Goal: Information Seeking & Learning: Learn about a topic

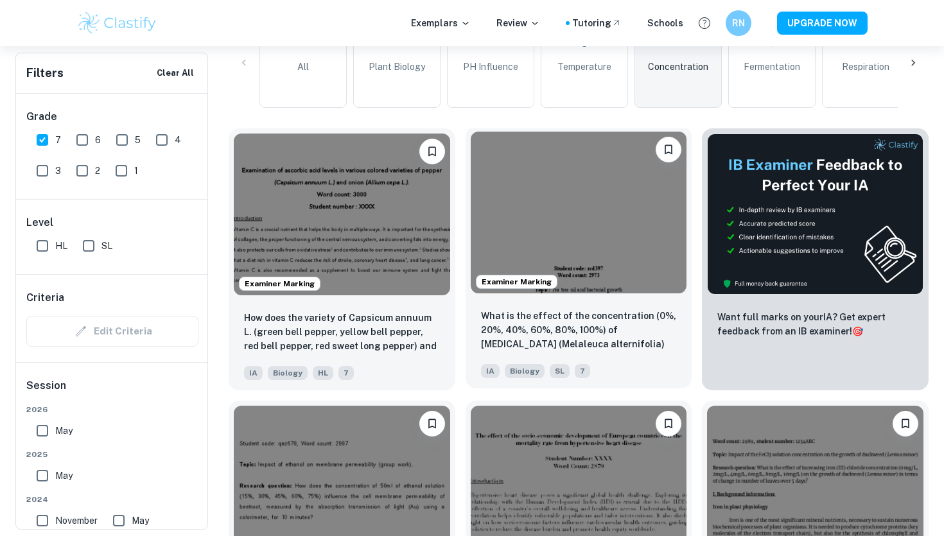
scroll to position [372, 0]
click at [619, 240] on img at bounding box center [579, 212] width 216 height 162
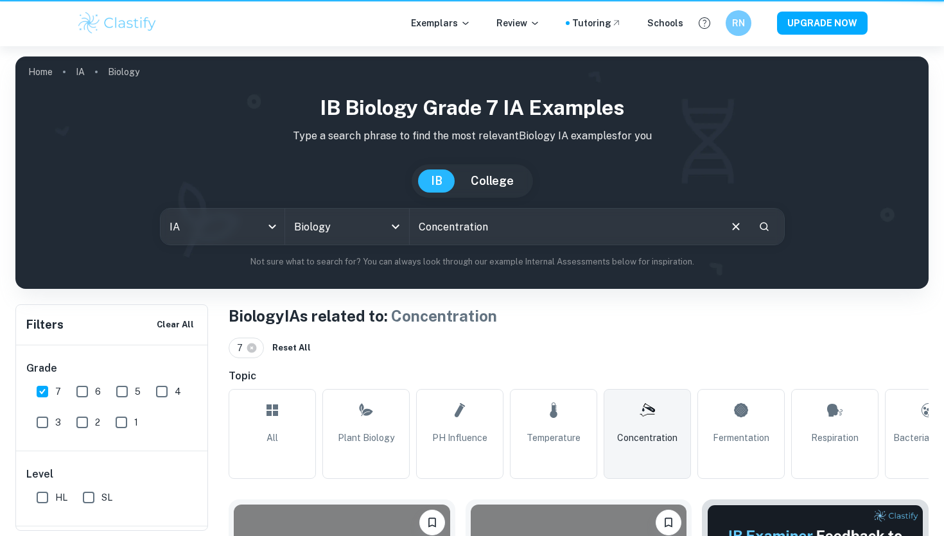
scroll to position [372, 0]
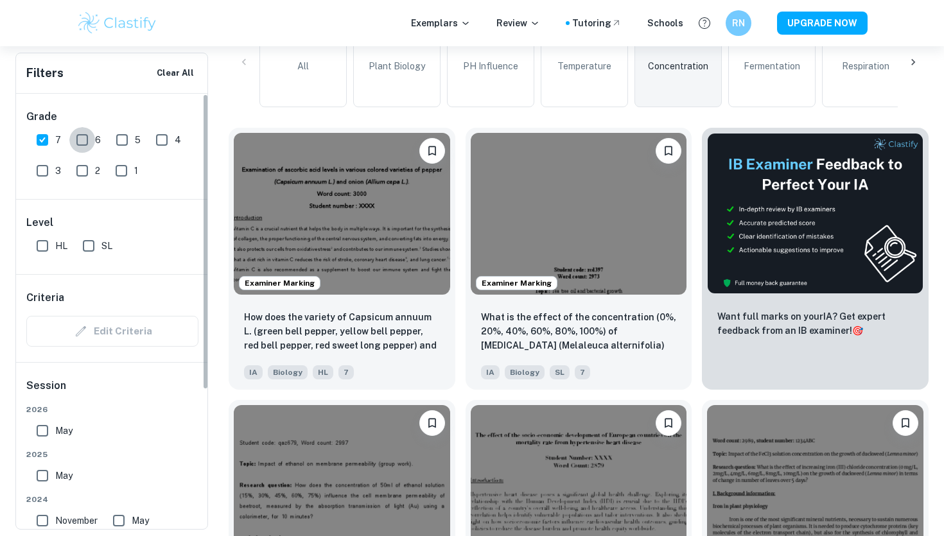
click at [88, 142] on input "6" at bounding box center [82, 140] width 26 height 26
checkbox input "true"
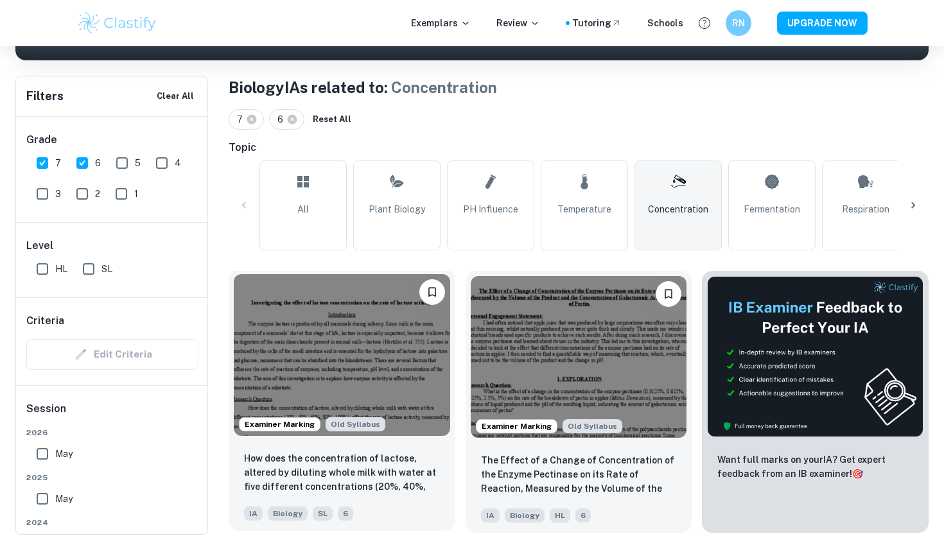
scroll to position [224, 0]
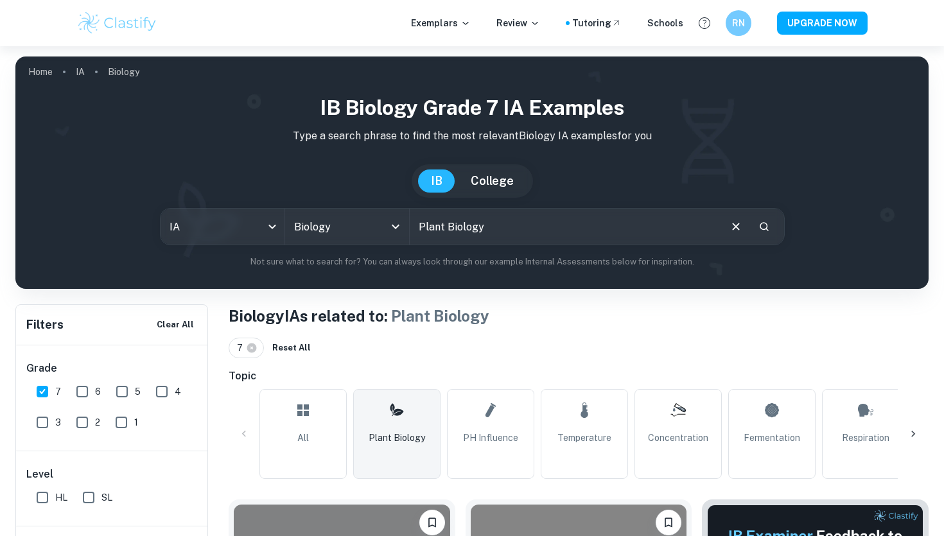
scroll to position [202, 0]
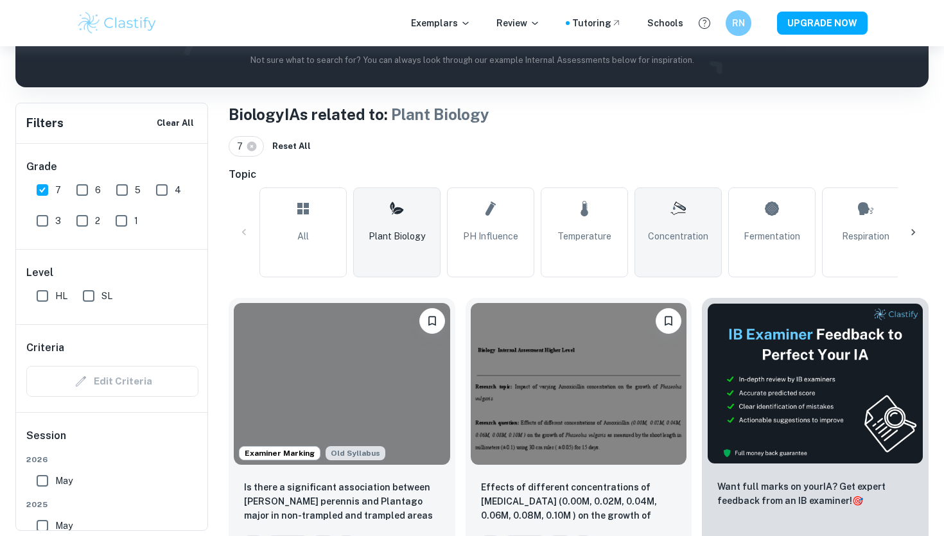
click at [716, 241] on link "Concentration" at bounding box center [678, 233] width 87 height 90
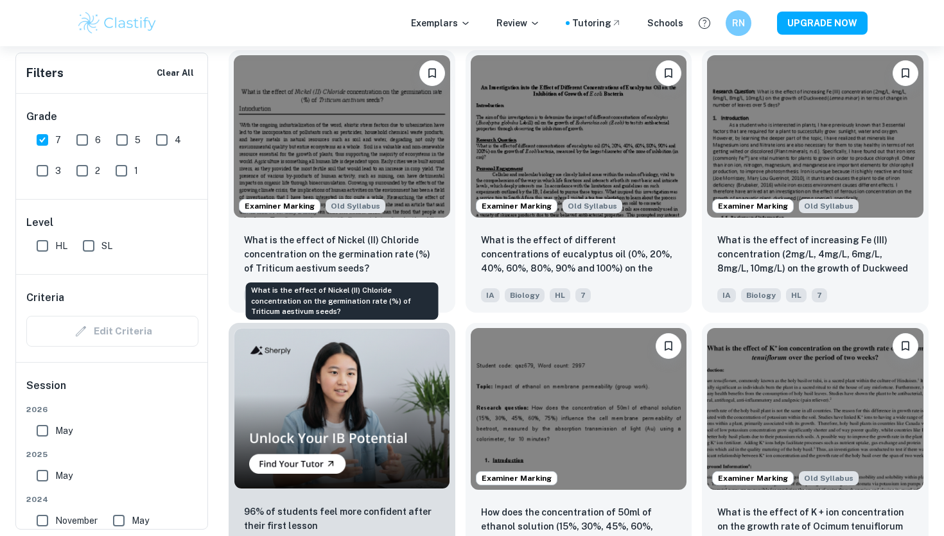
scroll to position [745, 0]
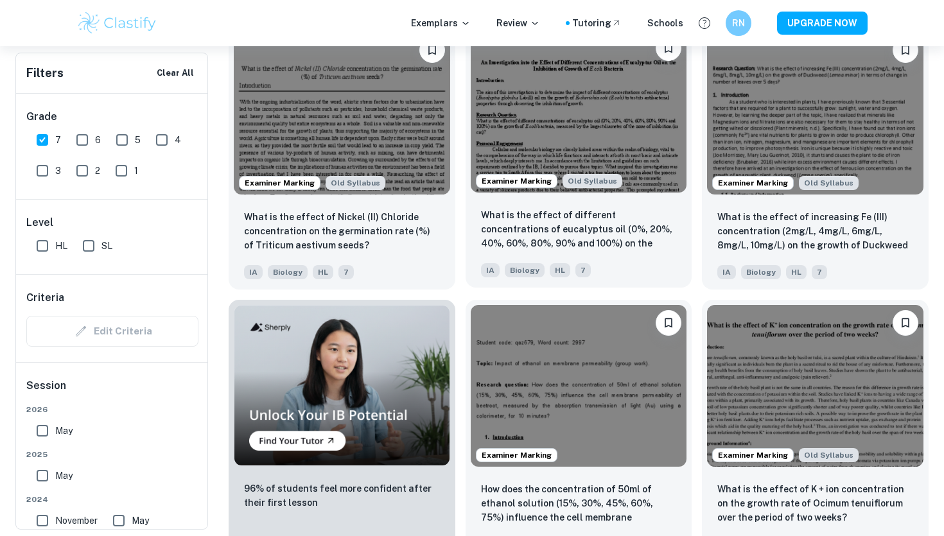
click at [620, 116] on img at bounding box center [579, 111] width 216 height 162
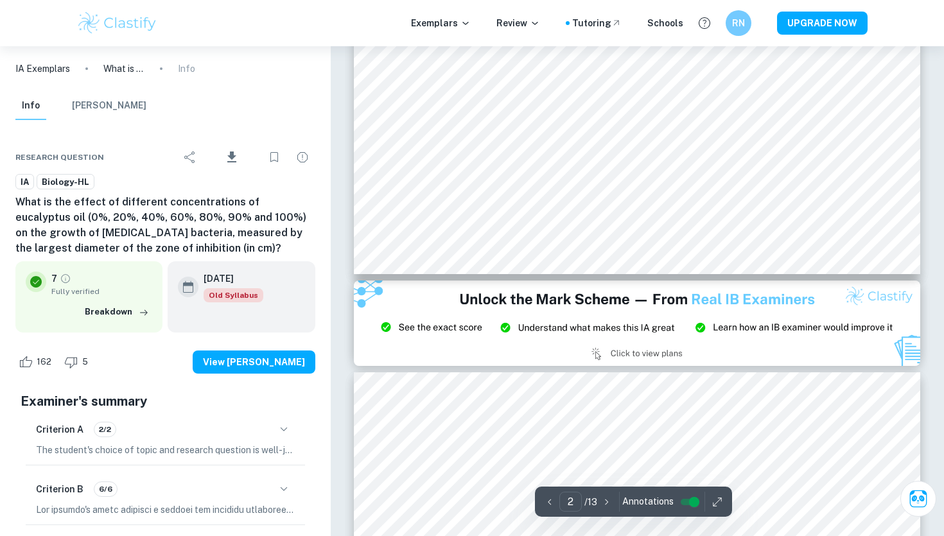
scroll to position [1861, 0]
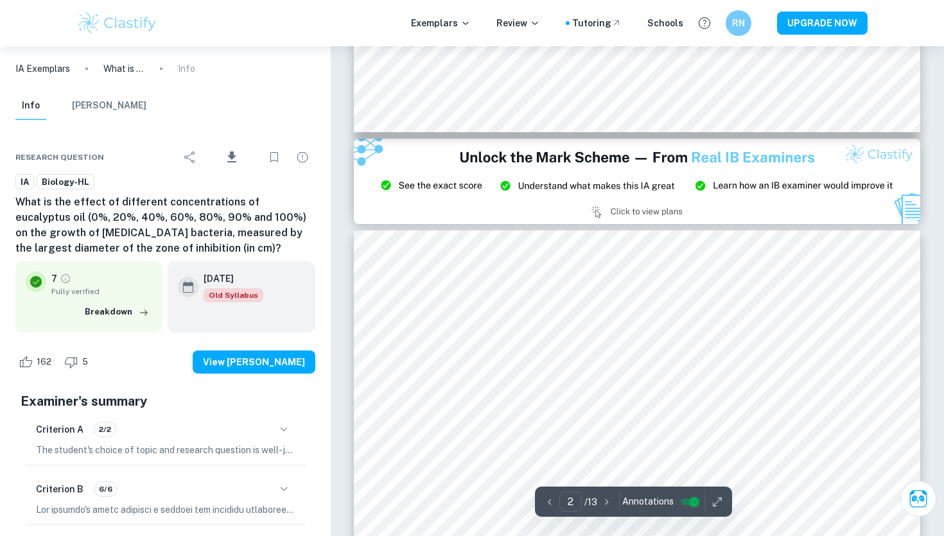
type input "3"
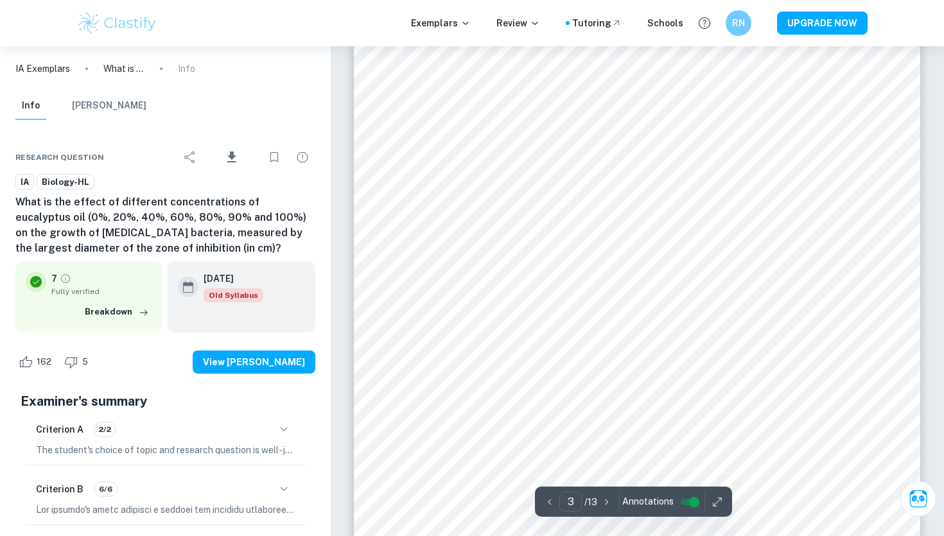
scroll to position [2147, 0]
